Goal: Communication & Community: Share content

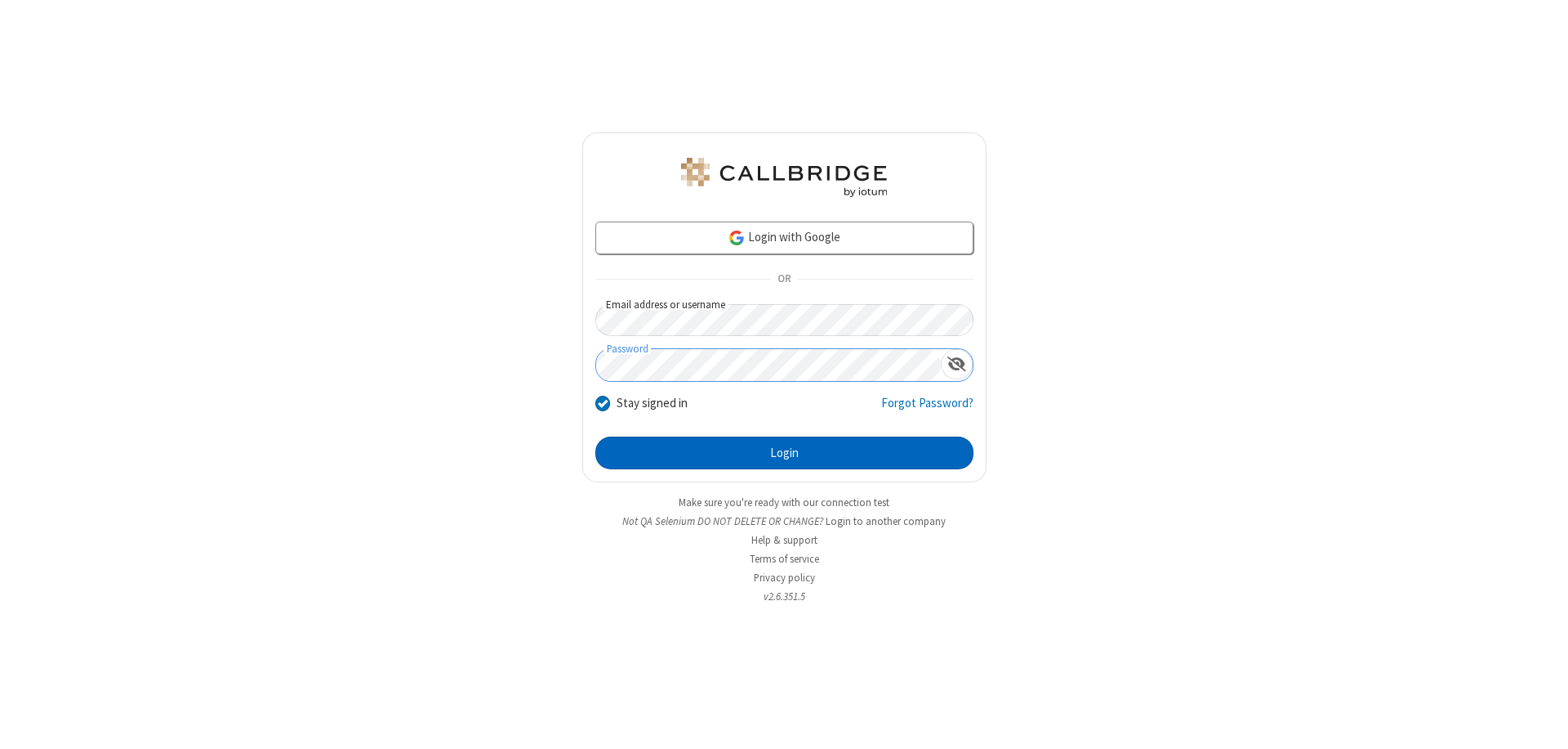
click at [784, 453] on button "Login" at bounding box center [784, 453] width 379 height 32
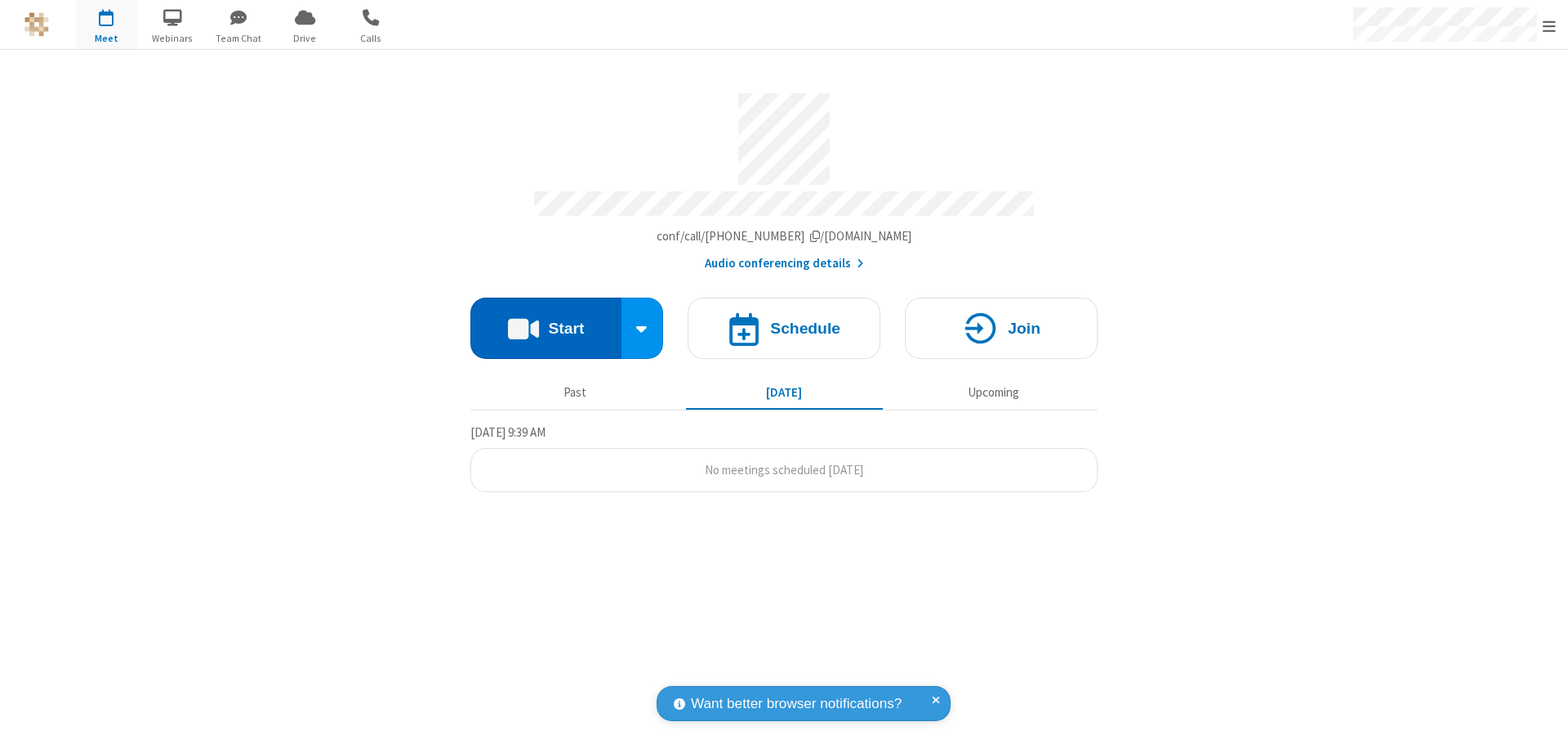
click at [546, 320] on button "Start" at bounding box center [546, 328] width 151 height 61
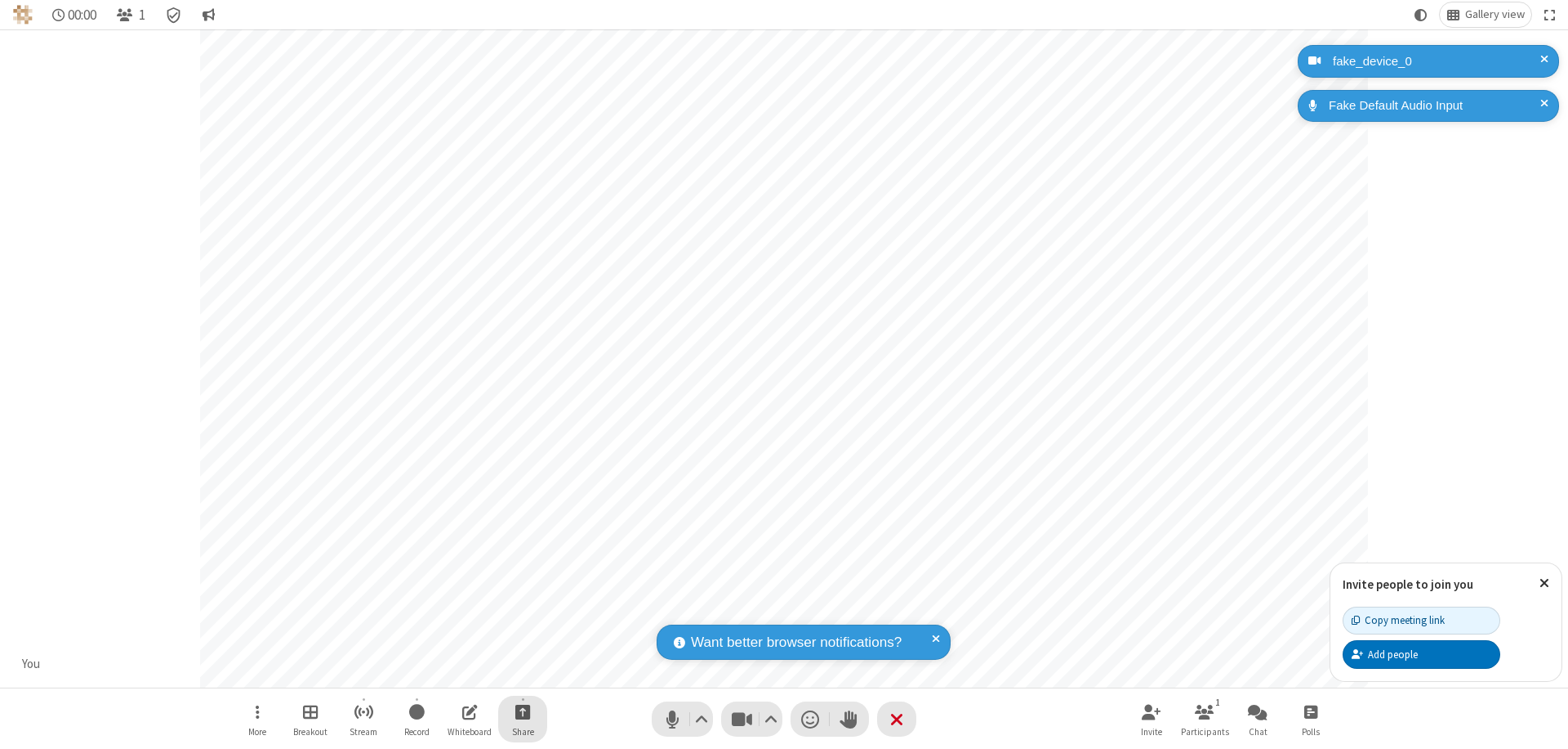
click at [522, 711] on span "Start sharing" at bounding box center [523, 711] width 16 height 20
click at [522, 611] on span "Share additional camera" at bounding box center [533, 615] width 121 height 14
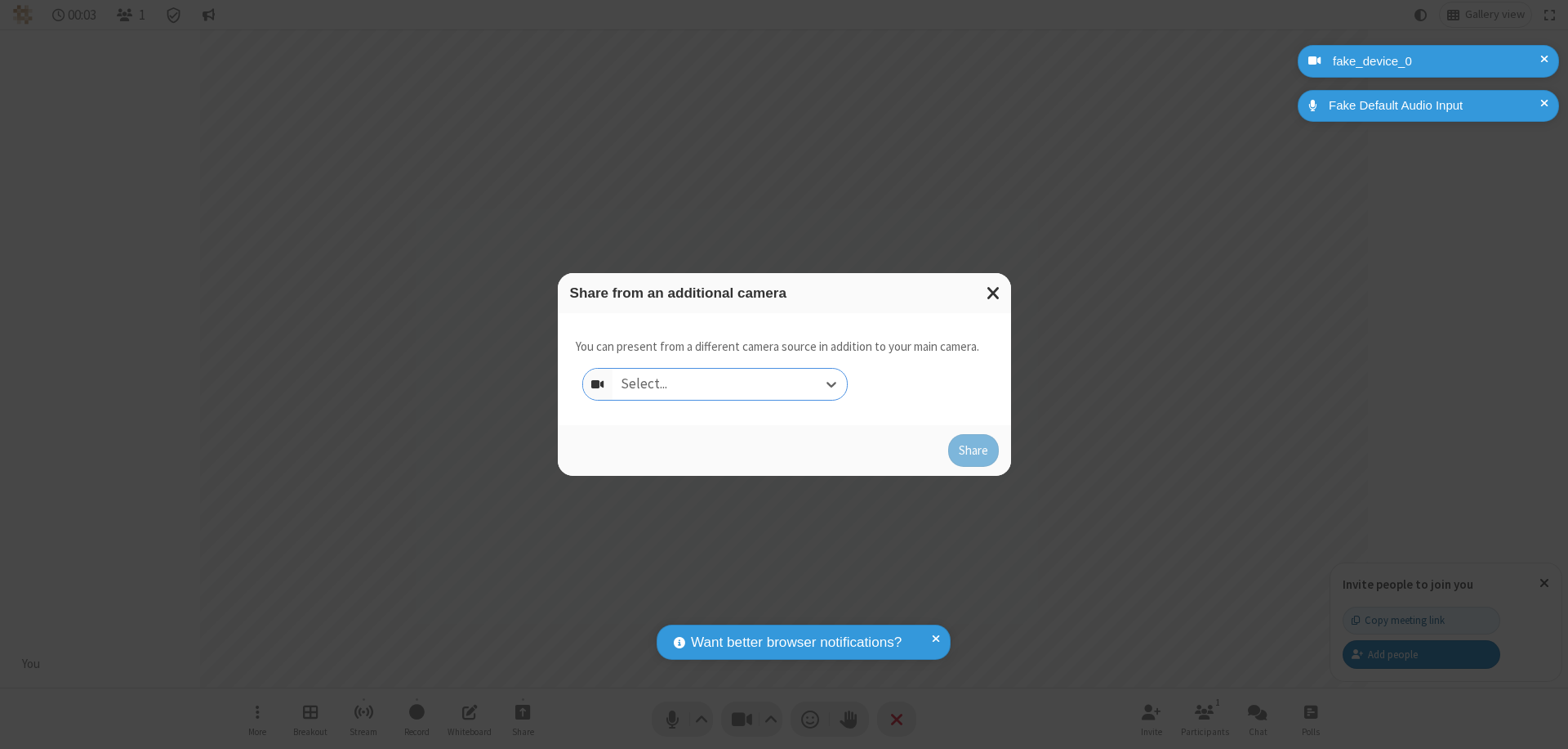
click at [729, 384] on div "Select..." at bounding box center [729, 383] width 234 height 31
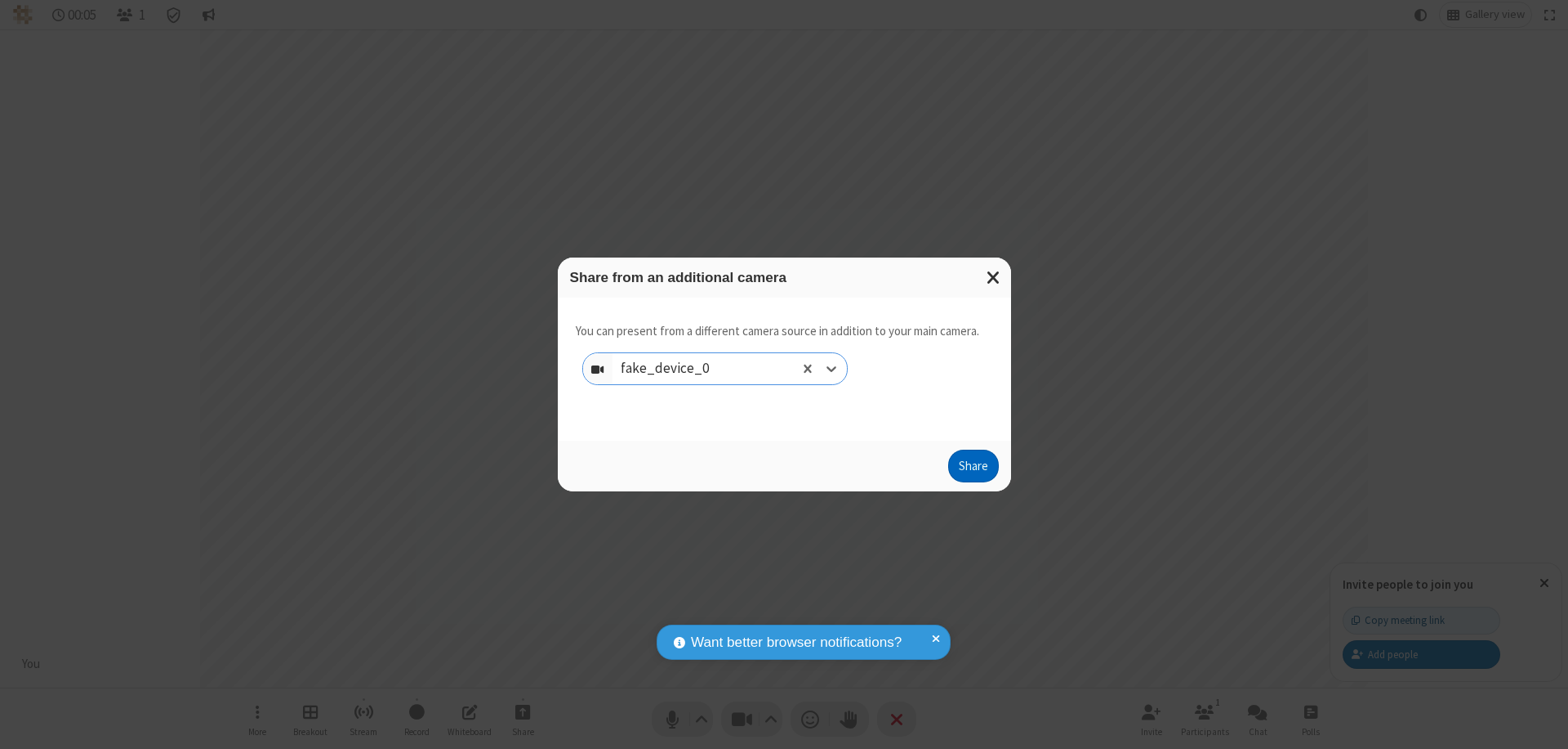
click at [973, 469] on button "Share" at bounding box center [974, 466] width 51 height 32
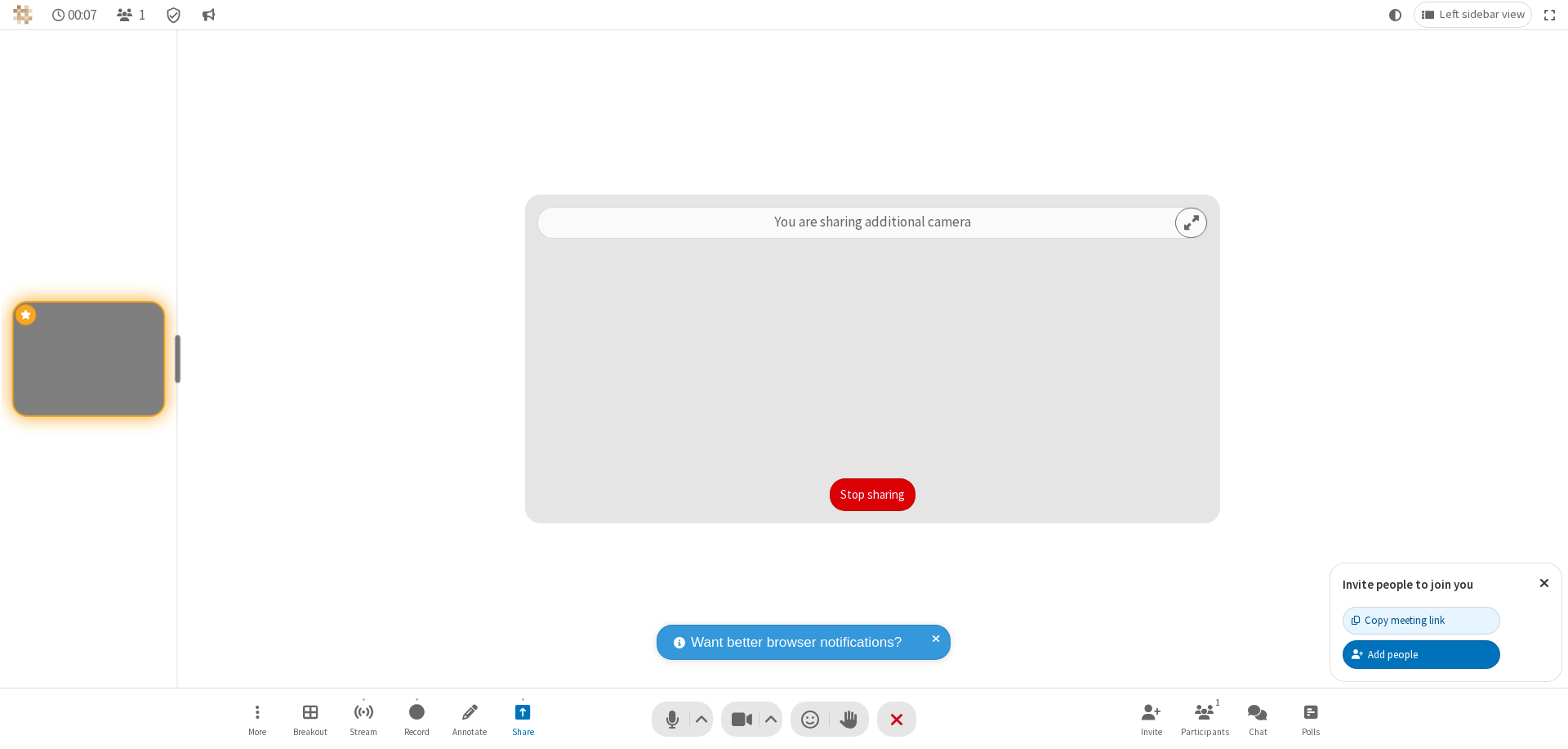
click at [872, 495] on button "Stop sharing" at bounding box center [873, 494] width 86 height 32
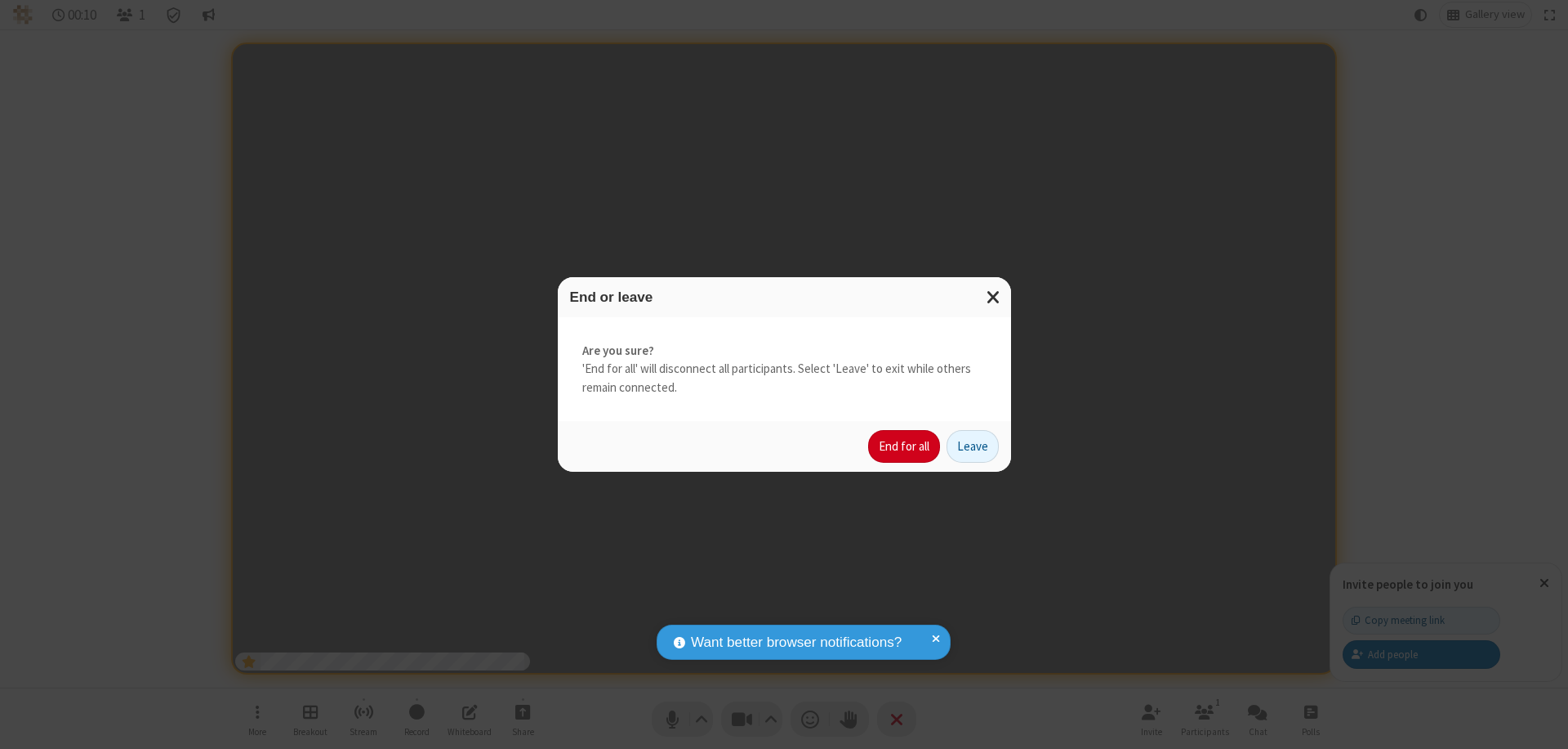
click at [905, 446] on button "End for all" at bounding box center [905, 446] width 72 height 32
